Goal: Task Accomplishment & Management: Use online tool/utility

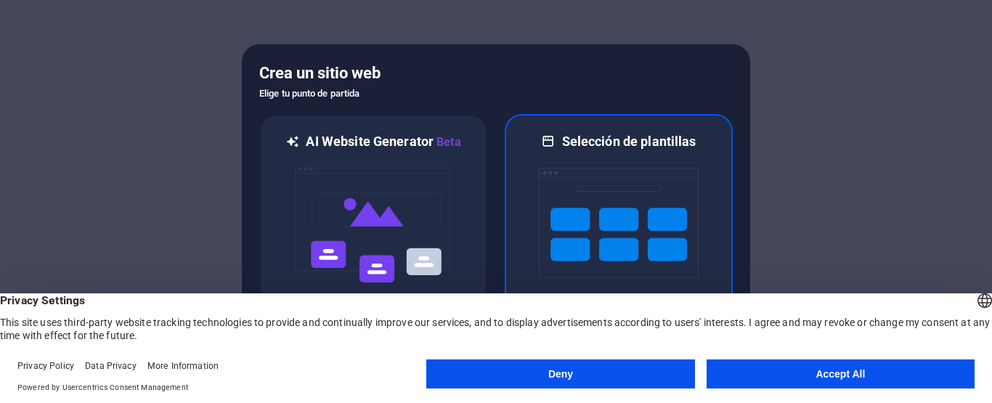
click at [628, 208] on img at bounding box center [619, 222] width 160 height 145
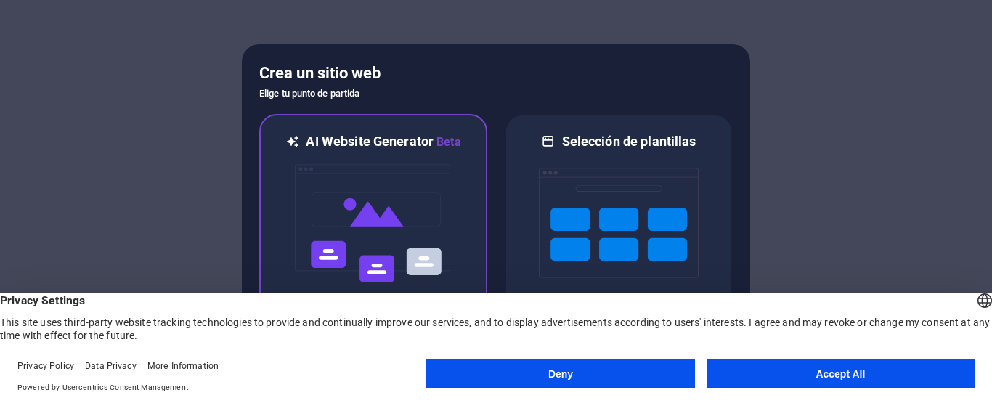
click at [401, 230] on img at bounding box center [373, 223] width 160 height 145
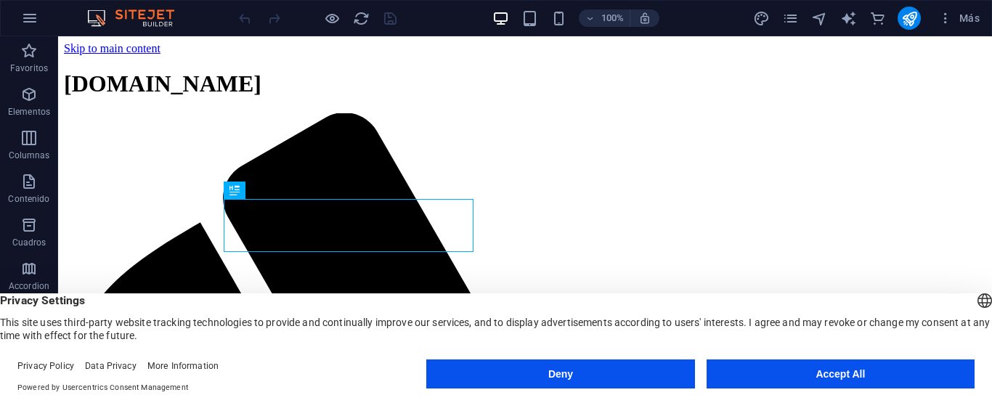
drag, startPoint x: 741, startPoint y: 346, endPoint x: 744, endPoint y: 352, distance: 7.5
click at [744, 349] on div "English Deutsch English Deutsch Privacy Settings This site uses third-party web…" at bounding box center [496, 348] width 992 height 110
click at [747, 368] on button "Accept All" at bounding box center [840, 373] width 268 height 29
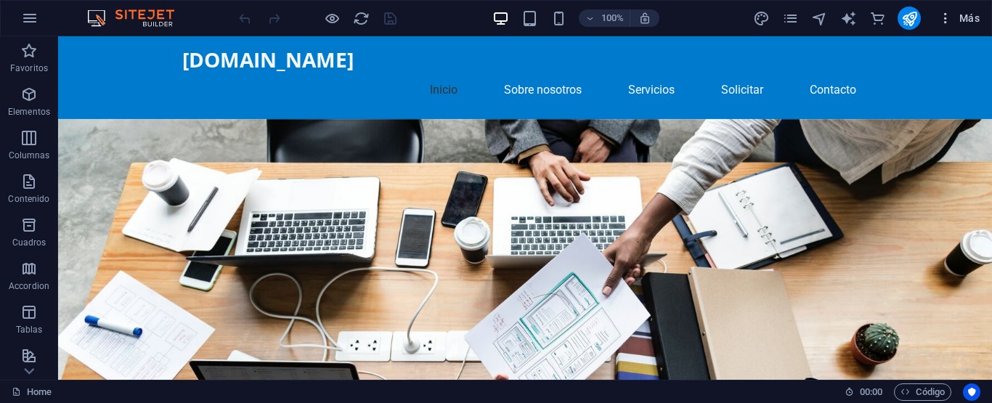
click at [951, 17] on icon "button" at bounding box center [945, 18] width 15 height 15
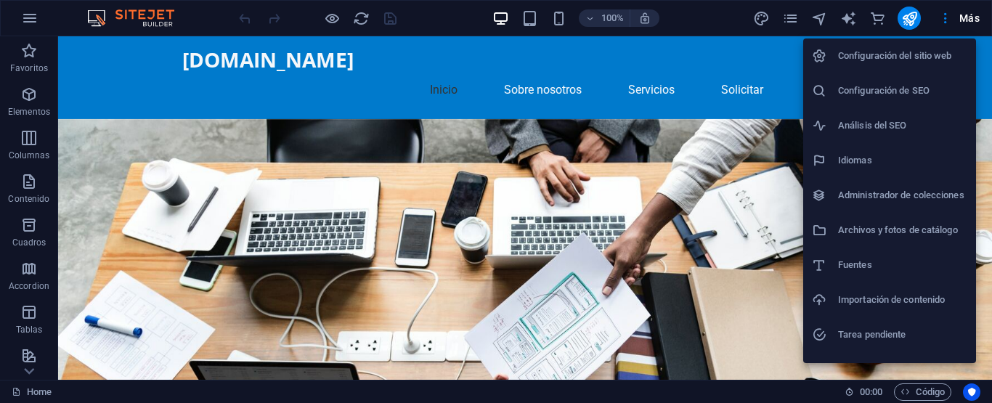
click at [555, 22] on div at bounding box center [496, 201] width 992 height 403
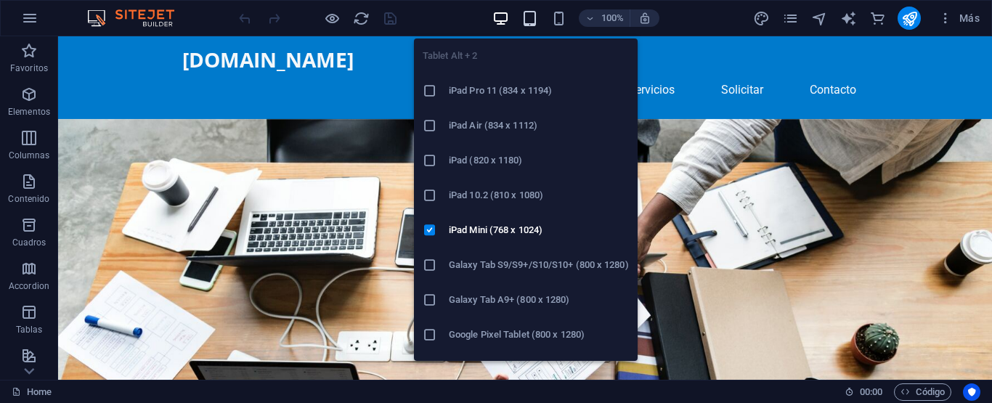
click at [532, 22] on icon "button" at bounding box center [529, 18] width 17 height 17
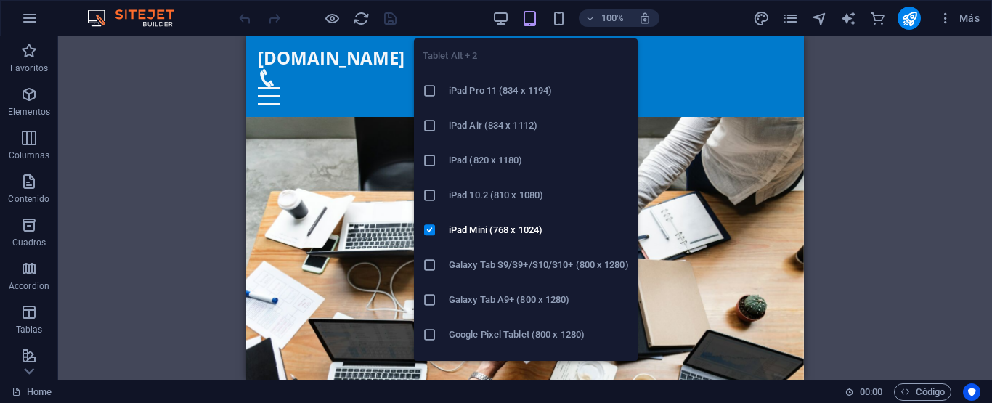
click at [433, 263] on icon at bounding box center [430, 265] width 15 height 15
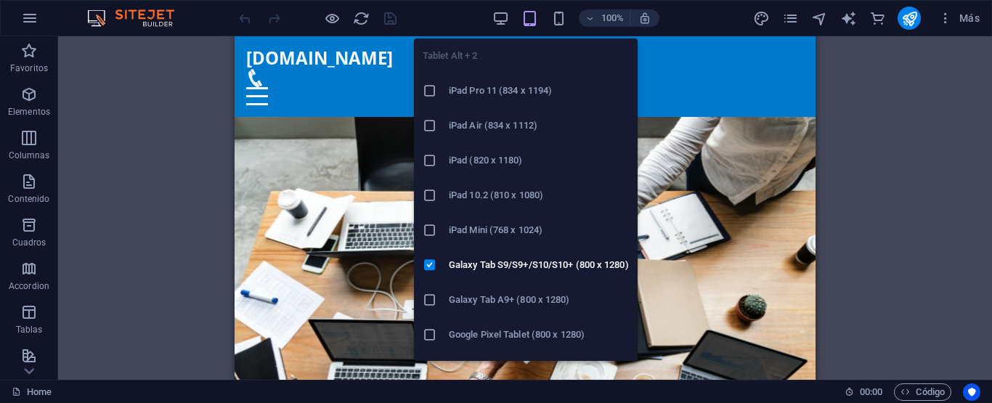
click at [532, 21] on icon "button" at bounding box center [529, 18] width 17 height 17
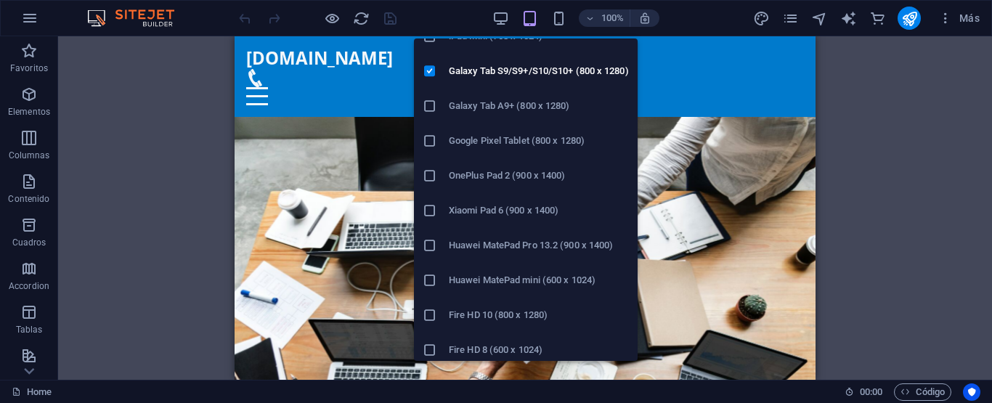
scroll to position [200, 0]
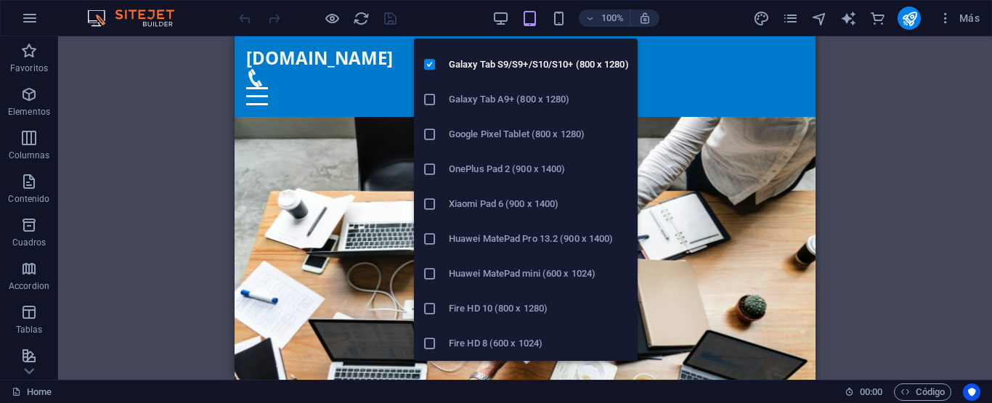
drag, startPoint x: 643, startPoint y: 227, endPoint x: 424, endPoint y: 321, distance: 238.4
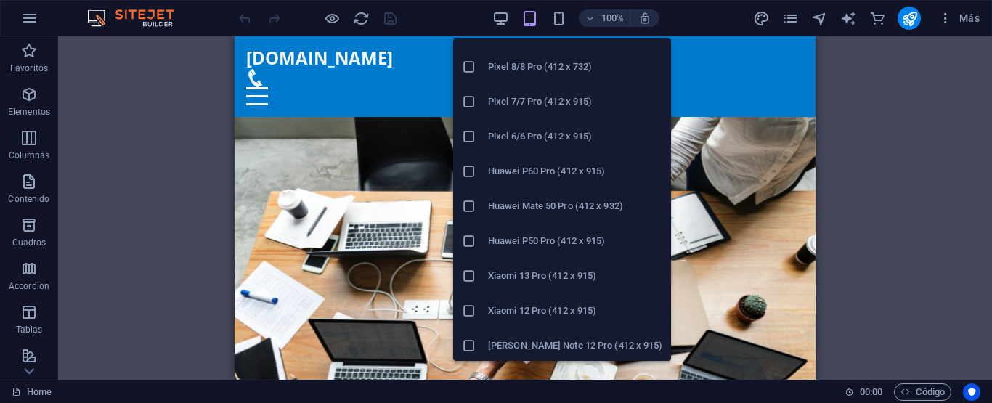
scroll to position [828, 0]
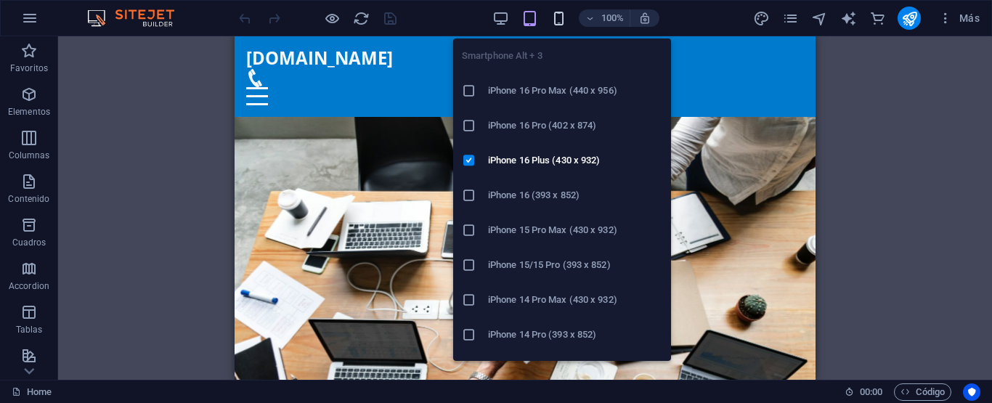
click at [560, 20] on icon "button" at bounding box center [558, 18] width 17 height 17
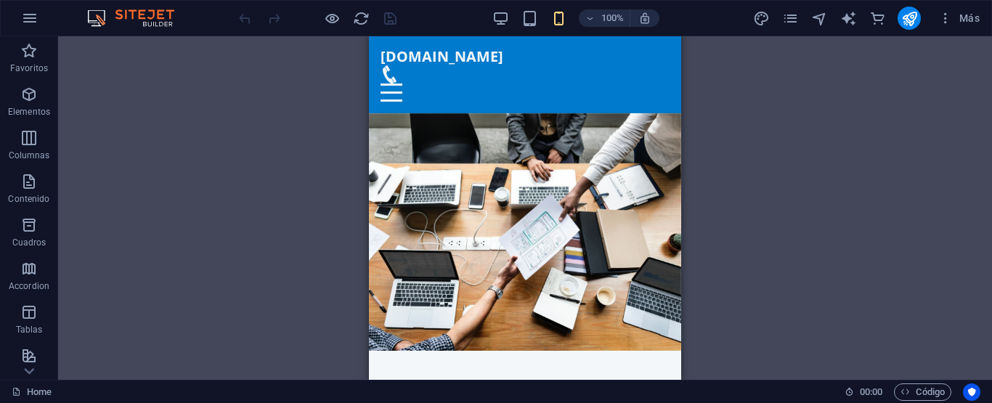
drag, startPoint x: 661, startPoint y: 97, endPoint x: 560, endPoint y: 20, distance: 126.3
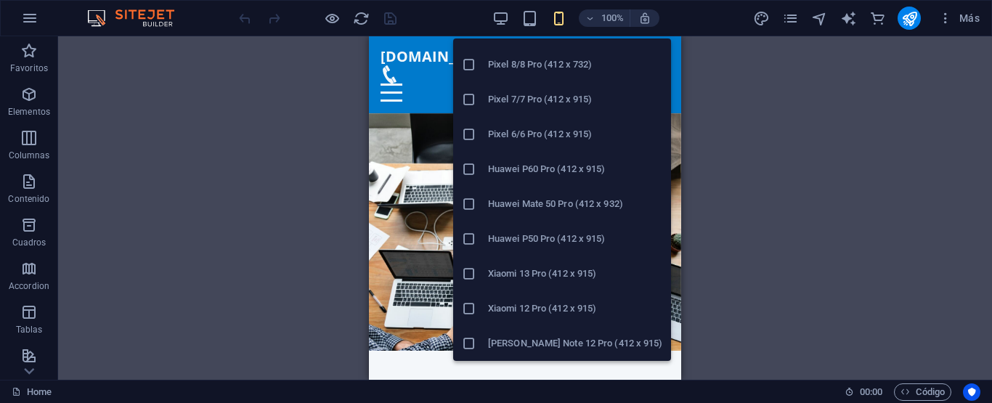
click at [550, 310] on h6 "Xiaomi 12 Pro (412 x 915)" at bounding box center [575, 308] width 174 height 17
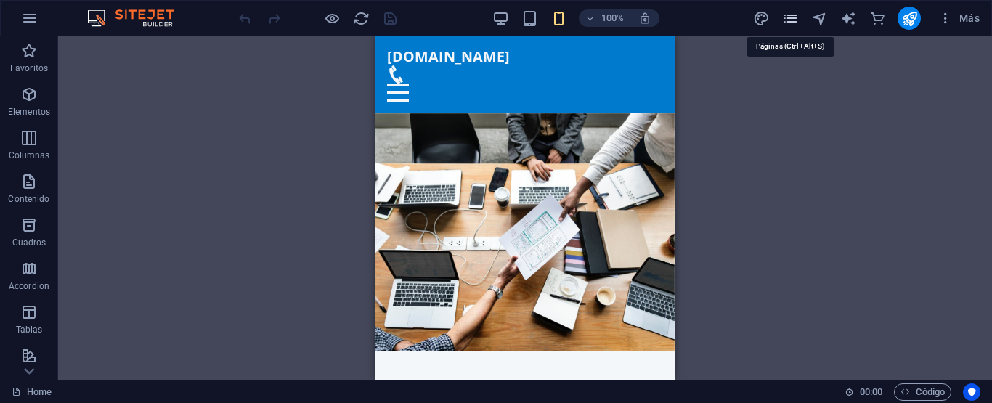
click at [794, 18] on icon "pages" at bounding box center [790, 18] width 17 height 17
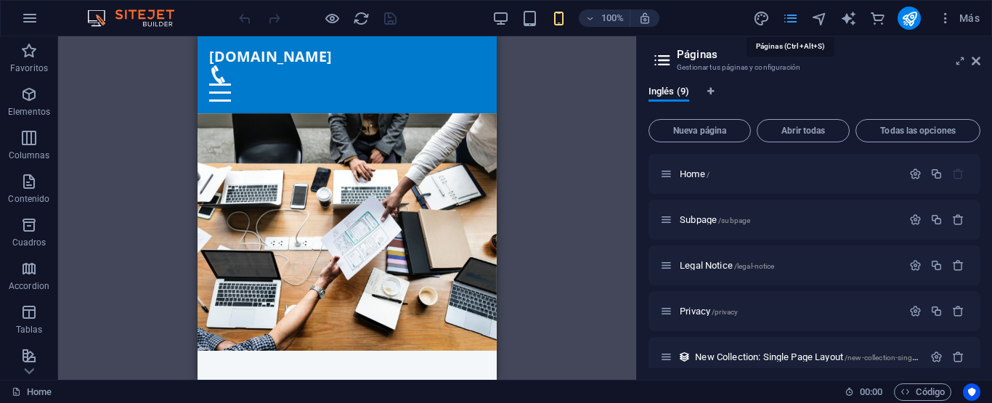
click at [794, 18] on icon "pages" at bounding box center [790, 18] width 17 height 17
click at [978, 62] on icon at bounding box center [975, 61] width 9 height 12
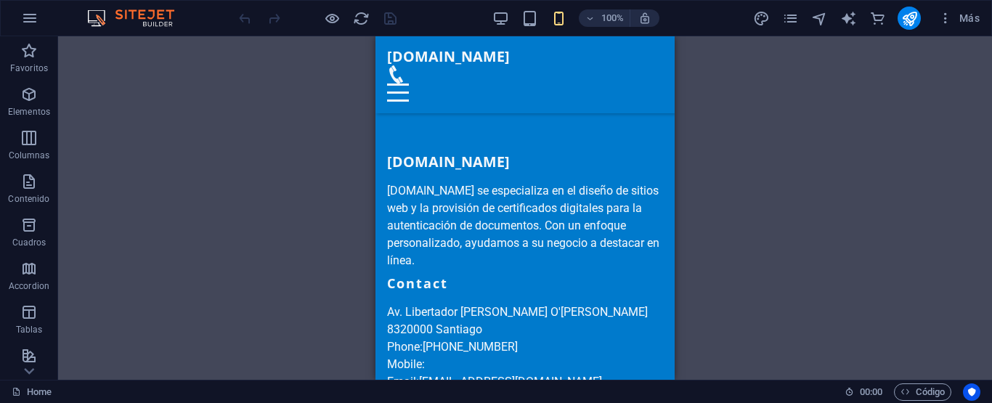
scroll to position [2835, 0]
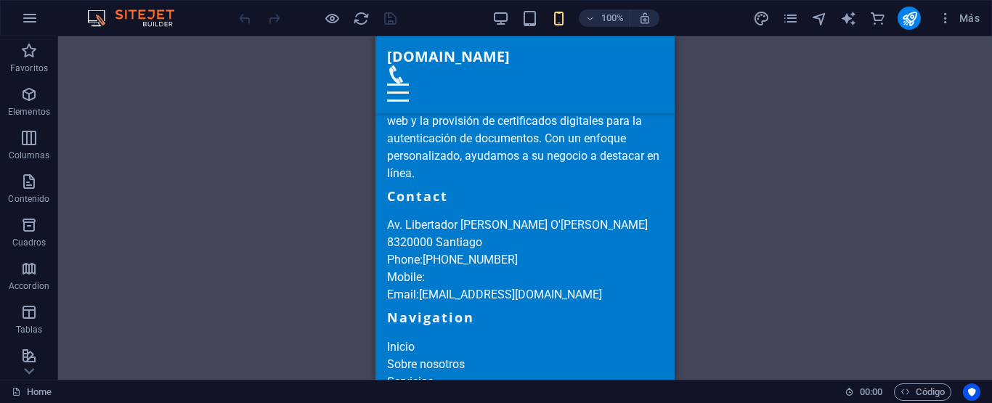
drag, startPoint x: 668, startPoint y: 70, endPoint x: 1088, endPoint y: 438, distance: 558.2
click at [29, 376] on icon at bounding box center [29, 371] width 20 height 20
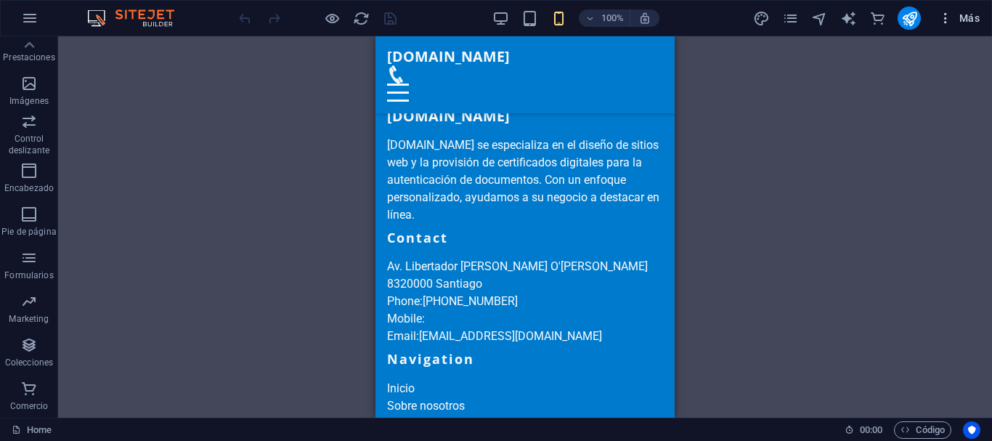
scroll to position [2797, 0]
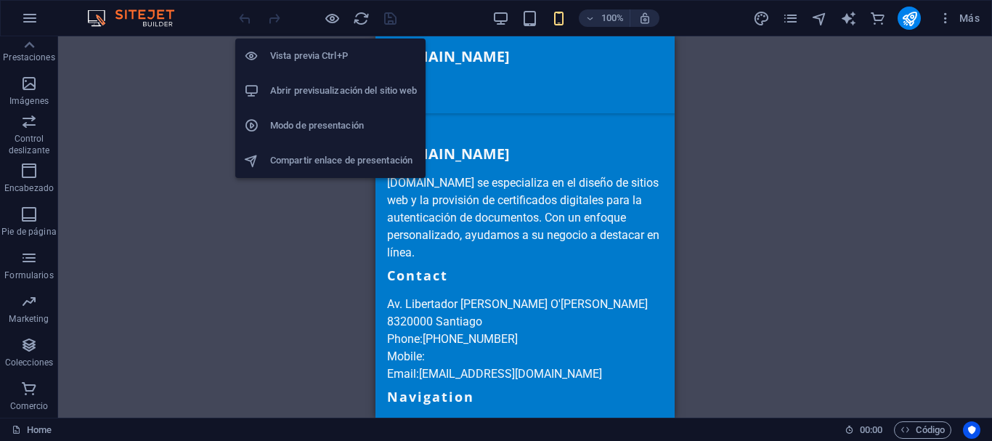
click at [377, 134] on li "Modo de presentación" at bounding box center [330, 125] width 190 height 35
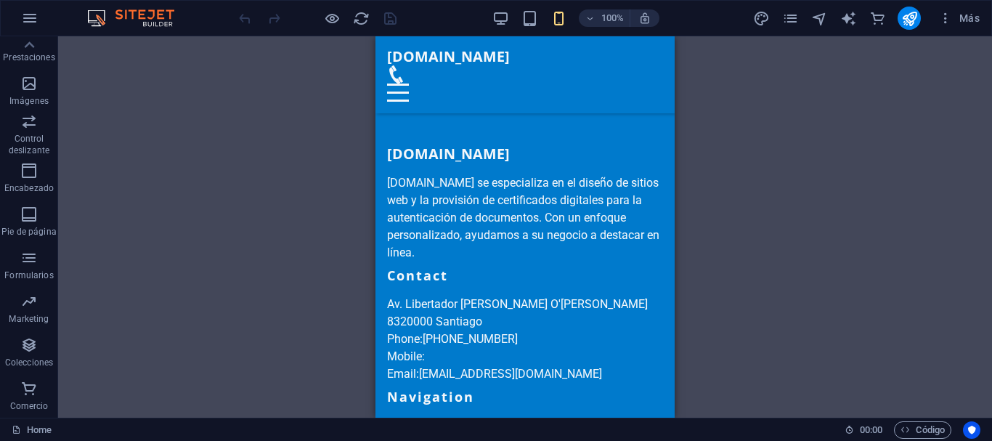
click at [143, 27] on div "100% Más" at bounding box center [496, 18] width 990 height 35
click at [35, 14] on icon "button" at bounding box center [29, 17] width 17 height 17
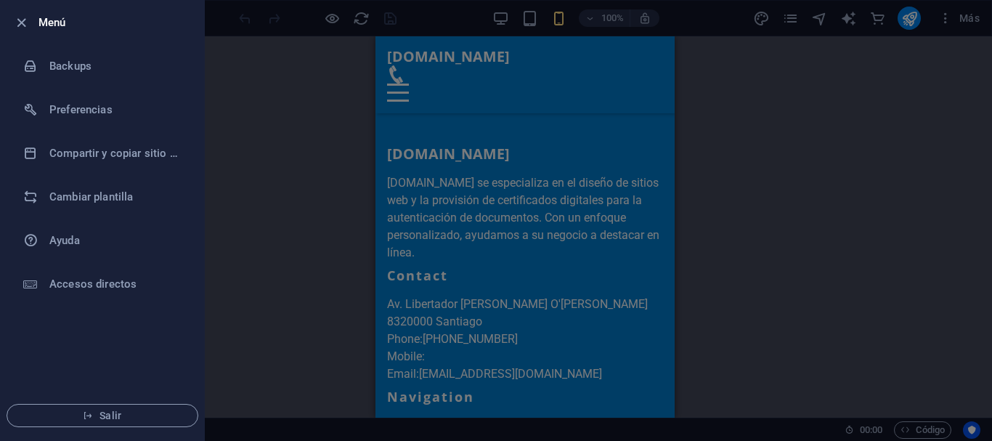
click at [258, 99] on div at bounding box center [496, 220] width 992 height 441
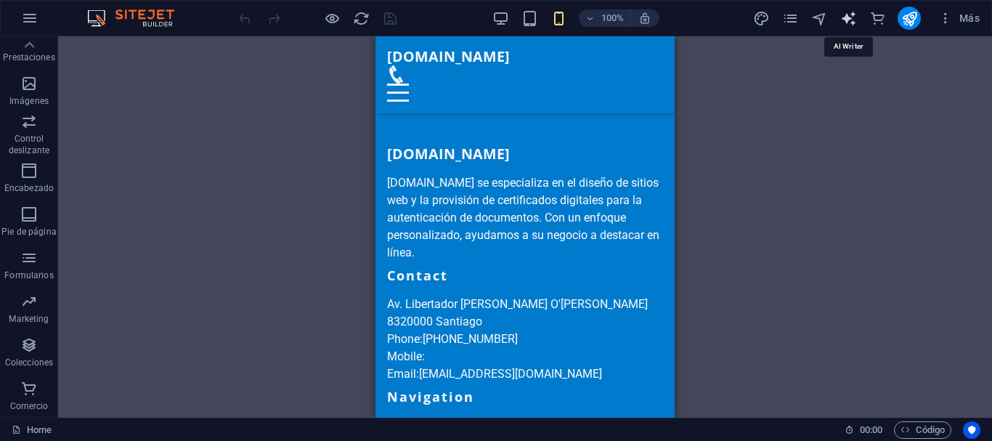
click at [850, 23] on icon "text_generator" at bounding box center [848, 18] width 17 height 17
select select "English"
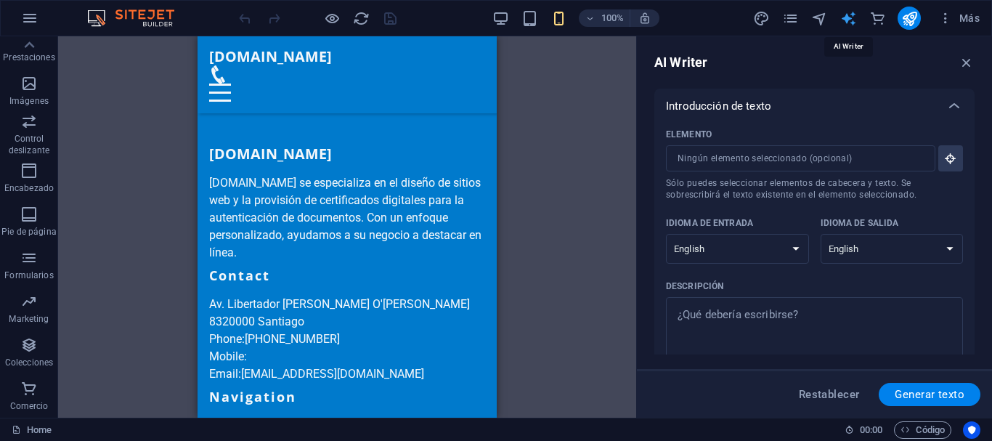
scroll to position [0, 0]
click at [852, 20] on icon "text_generator" at bounding box center [848, 18] width 17 height 17
click at [818, 20] on icon "navigator" at bounding box center [819, 18] width 17 height 17
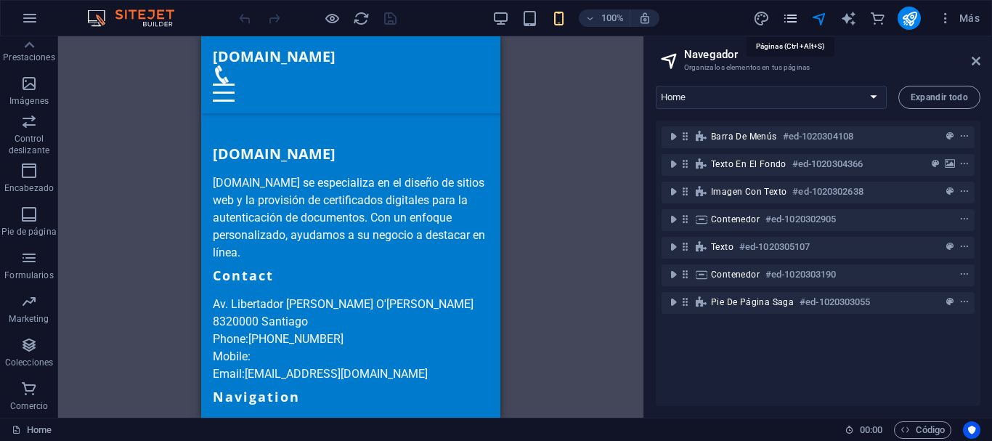
click at [788, 21] on icon "pages" at bounding box center [790, 18] width 17 height 17
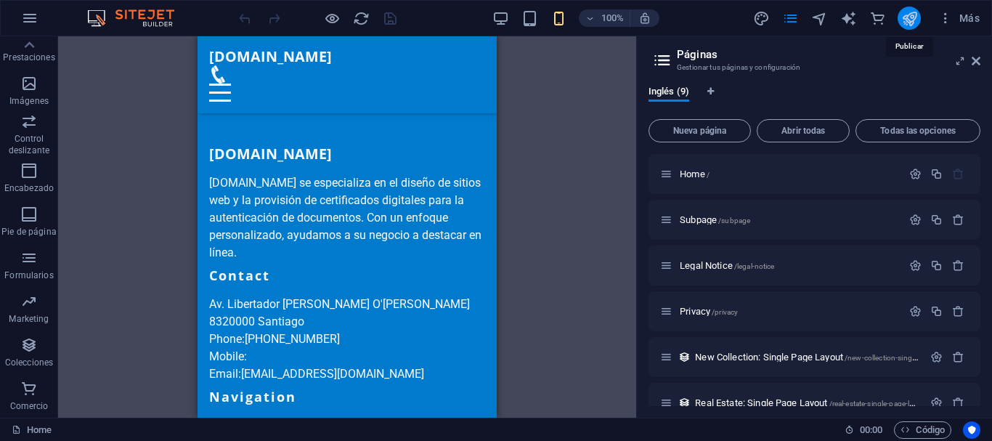
click at [910, 13] on icon "publish" at bounding box center [909, 18] width 17 height 17
